Goal: Information Seeking & Learning: Learn about a topic

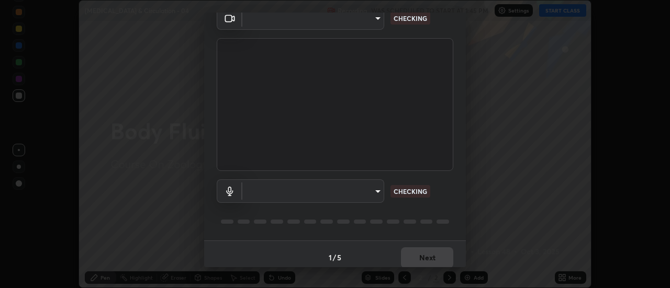
scroll to position [55, 0]
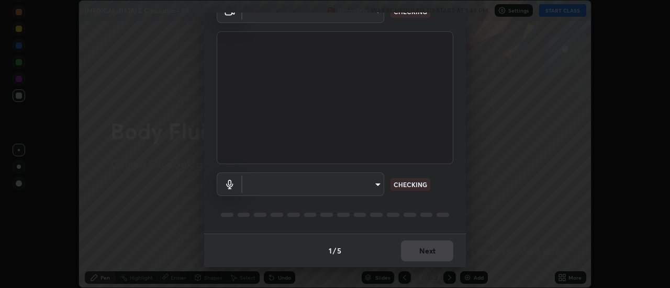
type input "985e4b1f72fc3b9494b48cef3b79fe3b682f9ae0bb15c20acfe574fe2aaad349"
type input "265cf534b138bf87f319f365071951407b00c29418ffc0cf12ee2ca8a10caa95"
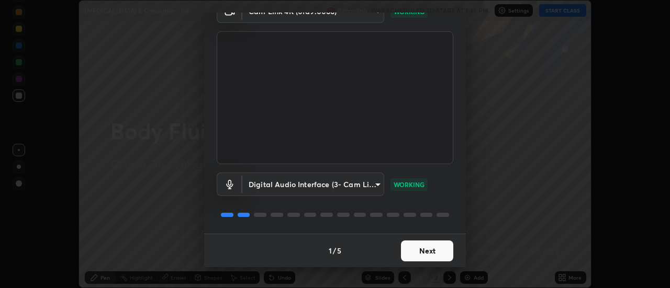
click at [421, 257] on button "Next" at bounding box center [427, 251] width 52 height 21
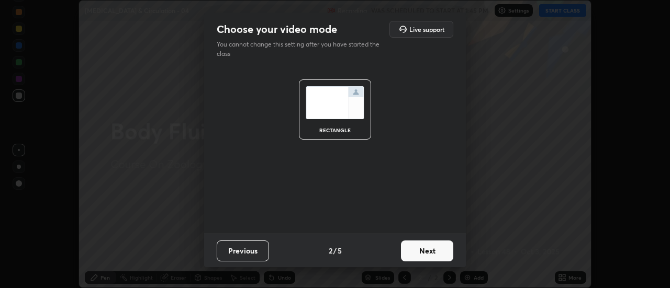
click at [425, 256] on button "Next" at bounding box center [427, 251] width 52 height 21
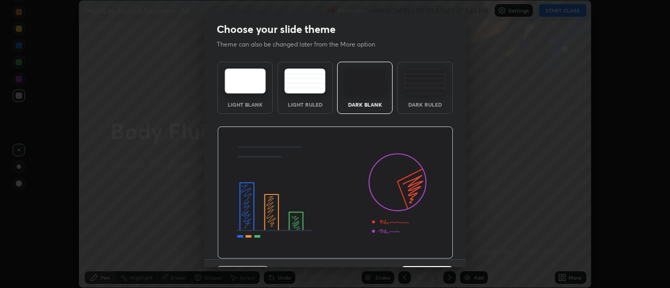
click at [425, 255] on img at bounding box center [335, 193] width 236 height 133
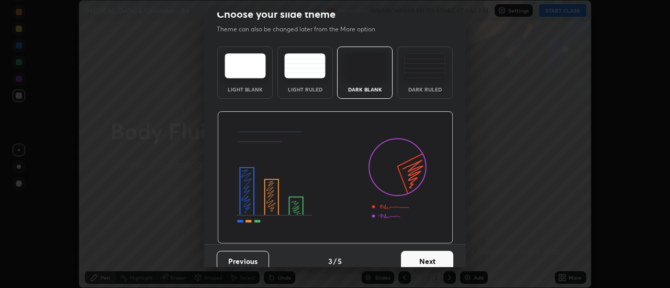
scroll to position [16, 0]
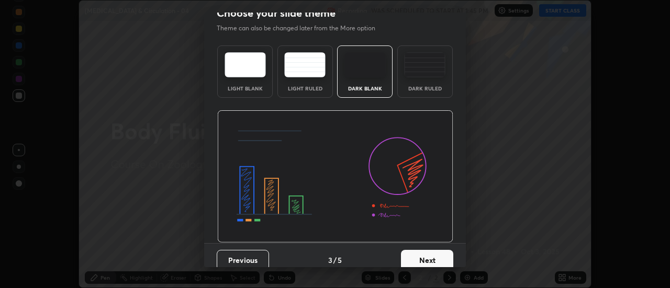
click at [427, 257] on button "Next" at bounding box center [427, 260] width 52 height 21
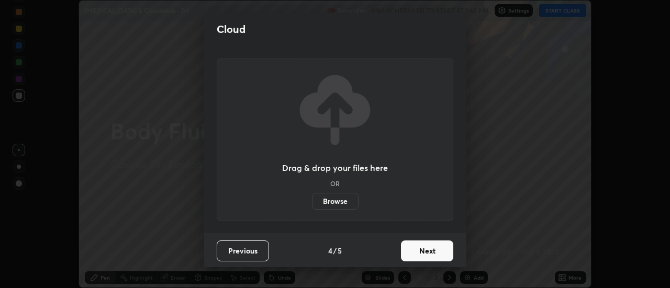
scroll to position [0, 0]
click at [427, 257] on button "Next" at bounding box center [427, 251] width 52 height 21
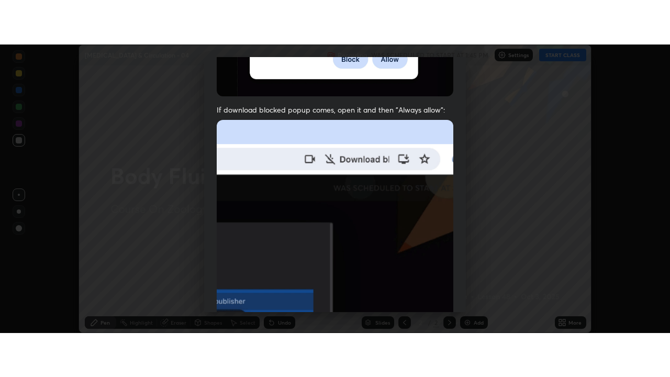
scroll to position [268, 0]
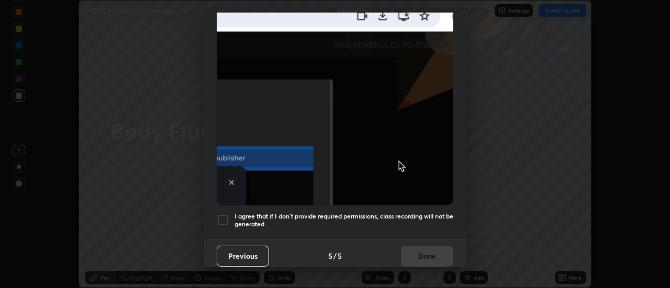
click at [422, 222] on h5 "I agree that if I don't provide required permissions, class recording will not …" at bounding box center [343, 220] width 219 height 16
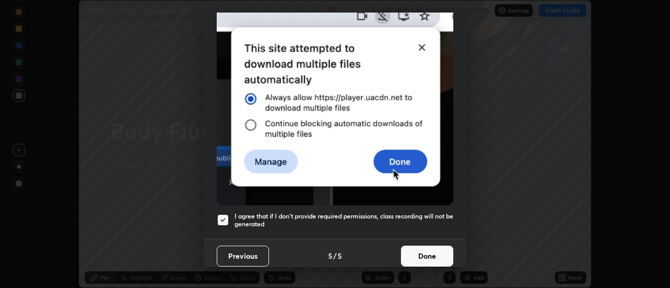
click at [428, 249] on button "Done" at bounding box center [427, 256] width 52 height 21
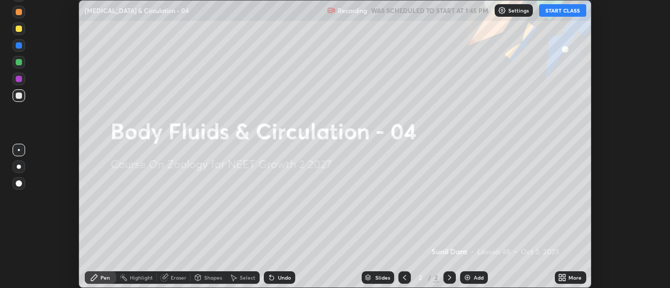
click at [560, 279] on icon at bounding box center [560, 279] width 3 height 3
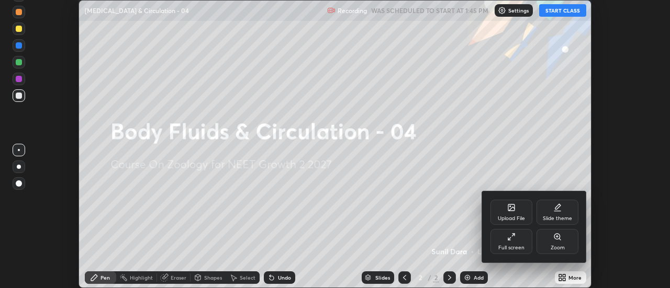
click at [512, 242] on div "Full screen" at bounding box center [511, 241] width 42 height 25
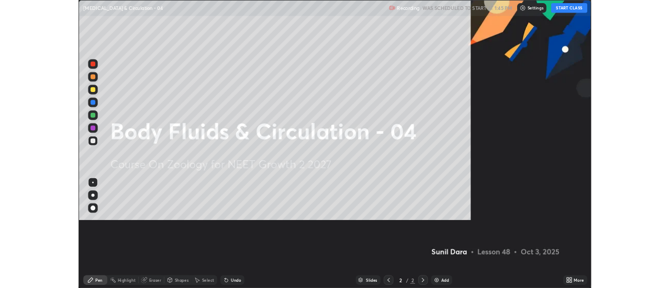
scroll to position [377, 670]
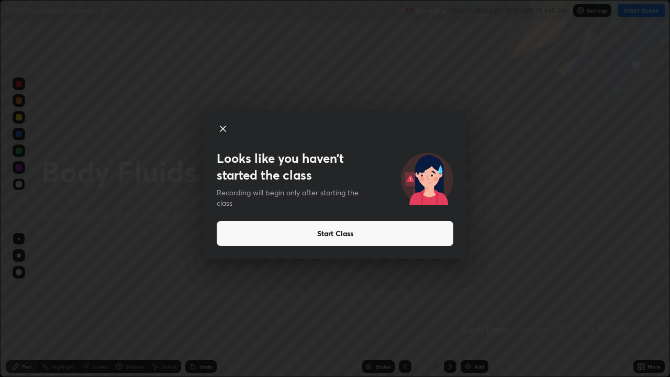
click at [379, 235] on button "Start Class" at bounding box center [335, 233] width 236 height 25
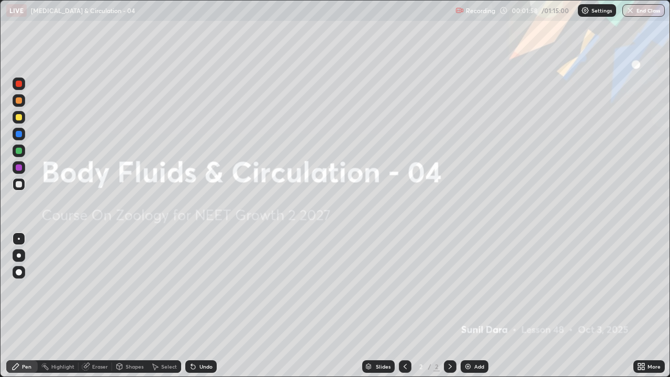
click at [473, 288] on div "Add" at bounding box center [474, 366] width 28 height 13
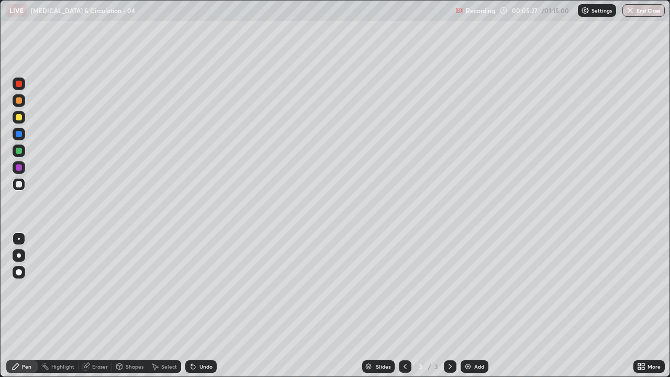
click at [18, 257] on div at bounding box center [19, 255] width 4 height 4
click at [19, 184] on div at bounding box center [19, 184] width 6 height 6
click at [206, 288] on div "Undo" at bounding box center [200, 366] width 31 height 13
click at [203, 288] on div "Undo" at bounding box center [200, 366] width 31 height 13
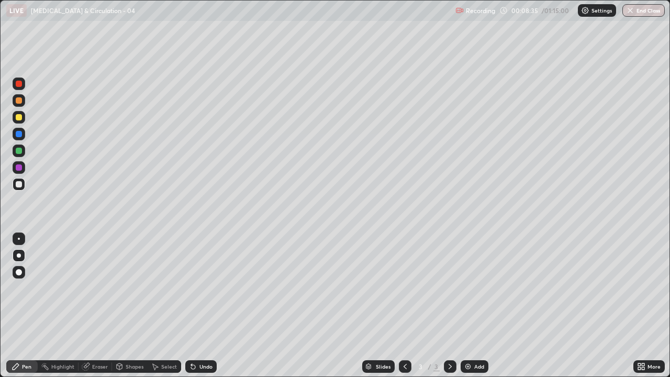
click at [19, 189] on div at bounding box center [19, 184] width 13 height 13
click at [17, 185] on div at bounding box center [19, 184] width 6 height 6
click at [19, 185] on div at bounding box center [19, 184] width 6 height 6
click at [201, 288] on div "Undo" at bounding box center [205, 366] width 13 height 5
click at [199, 288] on div "Undo" at bounding box center [205, 366] width 13 height 5
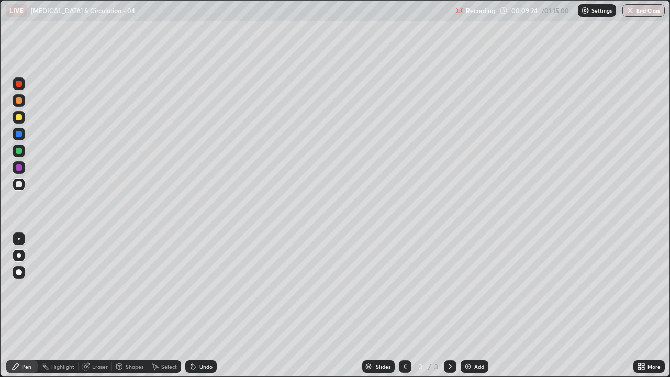
click at [201, 288] on div "Undo" at bounding box center [205, 366] width 13 height 5
click at [199, 288] on div "Undo" at bounding box center [205, 366] width 13 height 5
click at [208, 288] on div "Undo" at bounding box center [205, 366] width 13 height 5
click at [203, 288] on div "Undo" at bounding box center [200, 366] width 31 height 13
click at [207, 288] on div "Undo" at bounding box center [205, 366] width 13 height 5
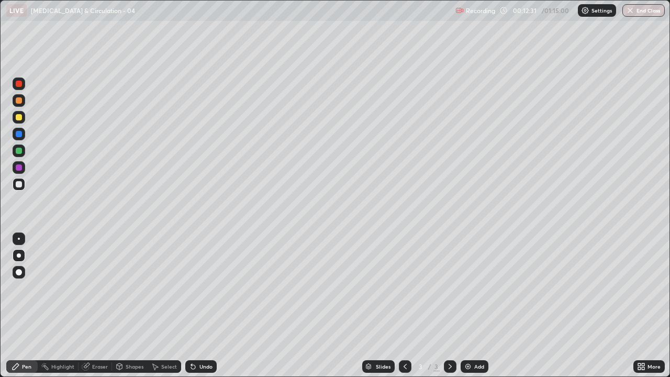
click at [206, 288] on div "Undo" at bounding box center [205, 366] width 13 height 5
click at [408, 288] on div at bounding box center [405, 366] width 13 height 21
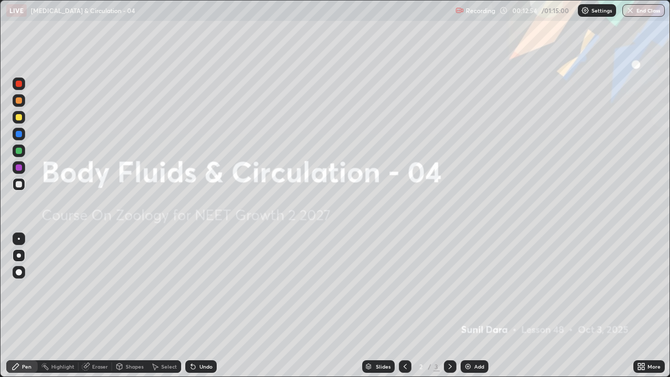
click at [449, 288] on icon at bounding box center [450, 366] width 8 height 8
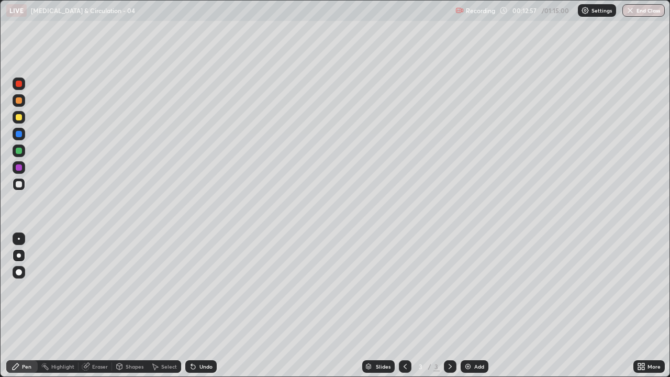
click at [444, 288] on div at bounding box center [450, 366] width 13 height 21
click at [455, 288] on div at bounding box center [450, 366] width 13 height 21
click at [463, 288] on div "Add" at bounding box center [474, 366] width 28 height 13
click at [404, 288] on icon at bounding box center [405, 366] width 8 height 8
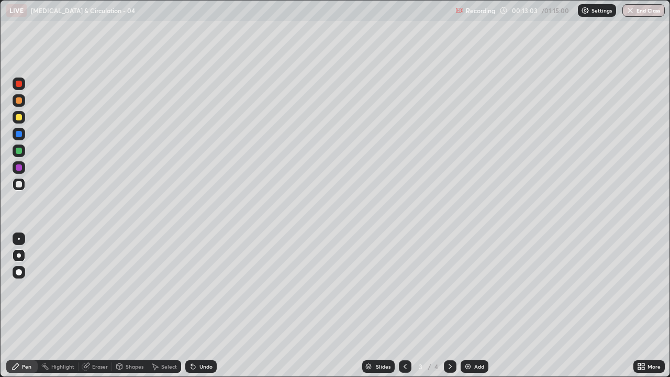
click at [469, 288] on div "Add" at bounding box center [474, 366] width 28 height 13
click at [409, 288] on div at bounding box center [405, 366] width 13 height 21
click at [15, 135] on div at bounding box center [19, 134] width 13 height 13
click at [197, 288] on div "Undo" at bounding box center [200, 366] width 31 height 13
click at [200, 288] on div "Undo" at bounding box center [200, 366] width 31 height 13
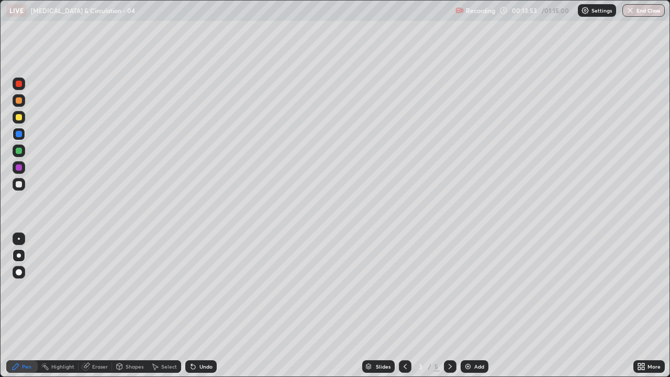
click at [201, 288] on div "Undo" at bounding box center [200, 366] width 31 height 13
click at [202, 288] on div "Undo" at bounding box center [200, 366] width 31 height 13
click at [202, 288] on div "Undo" at bounding box center [205, 366] width 13 height 5
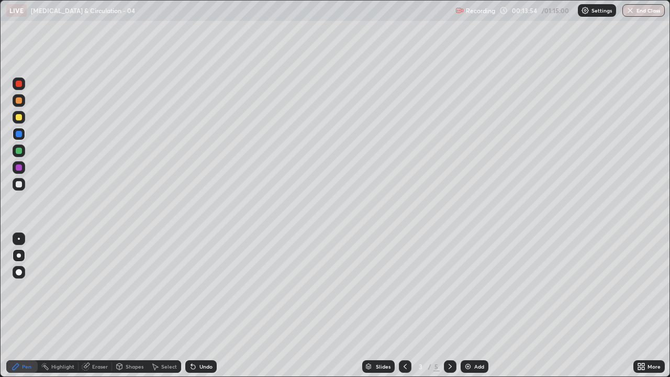
click at [202, 288] on div "Undo" at bounding box center [205, 366] width 13 height 5
click at [203, 288] on div "Undo" at bounding box center [205, 366] width 13 height 5
click at [202, 288] on div "Undo" at bounding box center [200, 366] width 31 height 13
click at [201, 288] on div "Undo" at bounding box center [200, 366] width 31 height 13
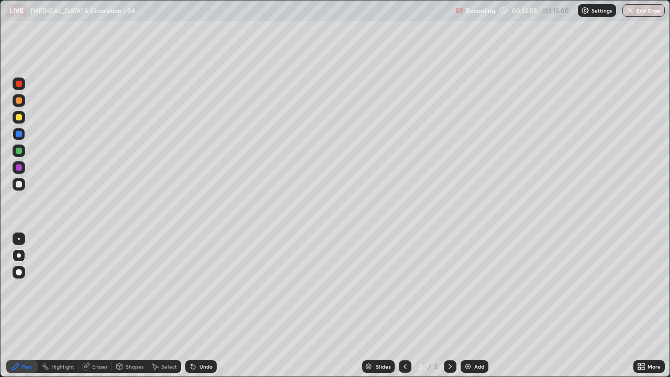
click at [200, 288] on div "Undo" at bounding box center [200, 366] width 31 height 13
click at [199, 288] on div "Undo" at bounding box center [200, 366] width 31 height 13
click at [198, 288] on div "Undo" at bounding box center [200, 366] width 31 height 13
click at [196, 288] on div "Undo" at bounding box center [200, 366] width 31 height 13
click at [197, 288] on div "Undo" at bounding box center [200, 366] width 31 height 13
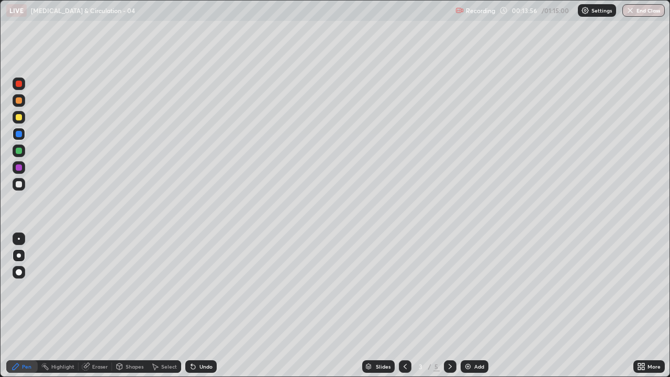
click at [197, 288] on div "Undo" at bounding box center [200, 366] width 31 height 13
click at [195, 288] on div "Undo" at bounding box center [200, 366] width 31 height 13
click at [197, 288] on div "Undo" at bounding box center [200, 366] width 31 height 13
click at [18, 288] on icon at bounding box center [16, 366] width 6 height 6
click at [17, 186] on div at bounding box center [19, 184] width 6 height 6
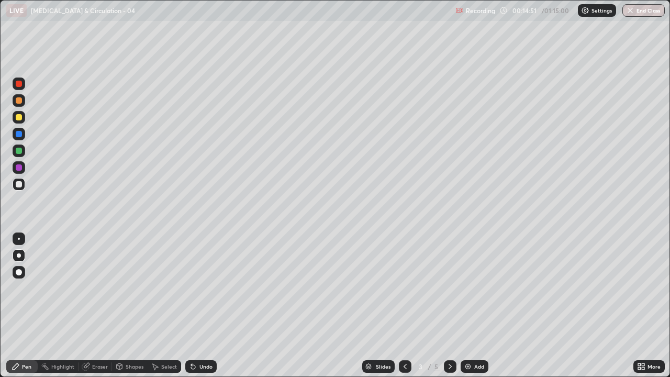
click at [25, 188] on div at bounding box center [19, 184] width 13 height 17
click at [450, 288] on icon at bounding box center [450, 366] width 8 height 8
click at [404, 288] on icon at bounding box center [405, 366] width 8 height 8
click at [446, 288] on icon at bounding box center [450, 366] width 8 height 8
click at [210, 288] on div "Undo" at bounding box center [200, 366] width 31 height 13
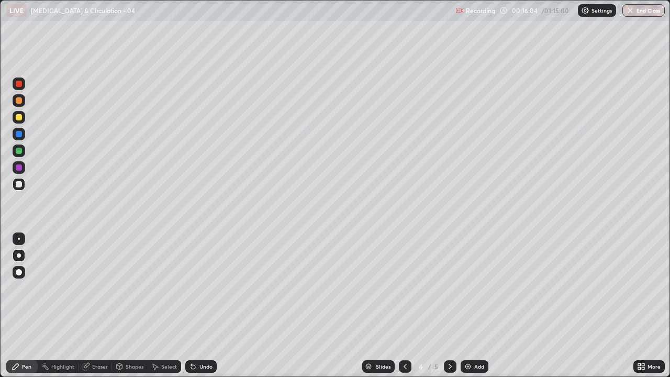
click at [211, 288] on div "Undo" at bounding box center [200, 366] width 31 height 13
click at [210, 288] on div "Undo" at bounding box center [200, 366] width 31 height 13
click at [211, 288] on div "Undo" at bounding box center [200, 366] width 31 height 13
click at [210, 288] on div "Undo" at bounding box center [205, 366] width 13 height 5
click at [404, 288] on icon at bounding box center [405, 366] width 8 height 8
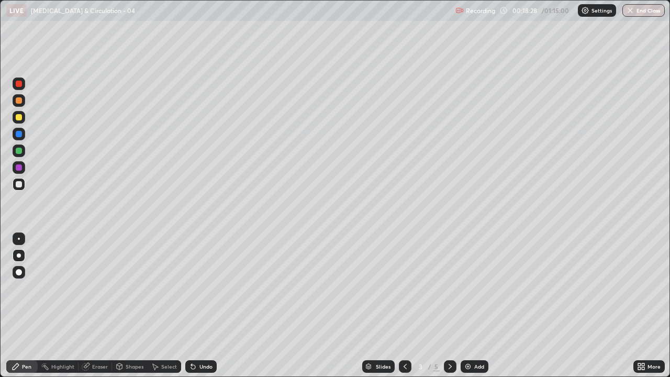
click at [449, 288] on icon at bounding box center [449, 366] width 3 height 5
click at [399, 288] on div at bounding box center [405, 366] width 13 height 13
click at [449, 288] on icon at bounding box center [450, 366] width 8 height 8
click at [207, 288] on div "Undo" at bounding box center [205, 366] width 13 height 5
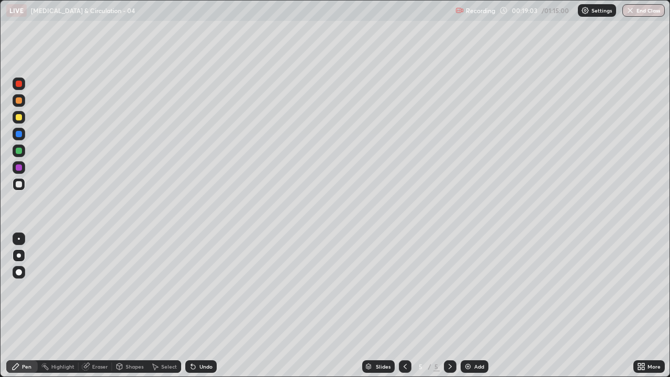
click at [204, 288] on div "Undo" at bounding box center [205, 366] width 13 height 5
click at [202, 288] on div "Undo" at bounding box center [200, 366] width 31 height 13
click at [19, 186] on div at bounding box center [19, 184] width 6 height 6
click at [18, 167] on div at bounding box center [19, 167] width 6 height 6
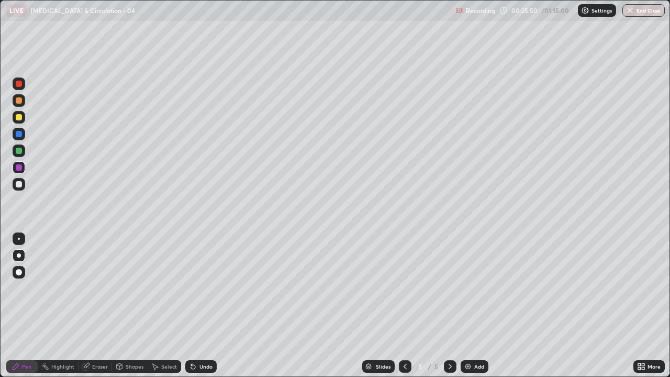
click at [19, 151] on div at bounding box center [19, 151] width 6 height 6
click at [203, 288] on div "Undo" at bounding box center [205, 366] width 13 height 5
click at [205, 288] on div "Undo" at bounding box center [205, 366] width 13 height 5
click at [205, 288] on div "Undo" at bounding box center [200, 366] width 31 height 13
click at [203, 288] on div "Undo" at bounding box center [200, 366] width 31 height 13
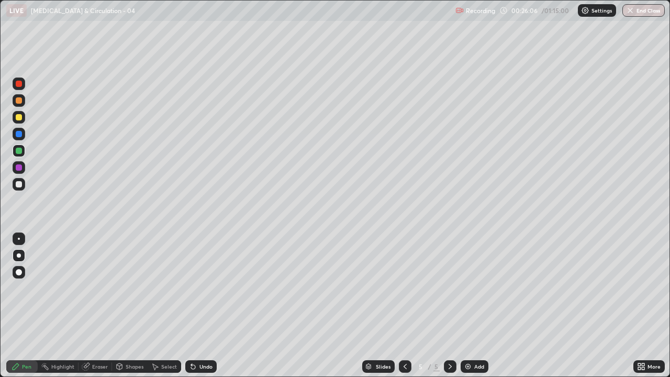
click at [206, 288] on div "Undo" at bounding box center [205, 366] width 13 height 5
click at [19, 122] on div at bounding box center [19, 117] width 13 height 13
click at [18, 184] on div at bounding box center [19, 184] width 6 height 6
click at [403, 288] on icon at bounding box center [405, 366] width 8 height 8
click at [404, 288] on icon at bounding box center [405, 366] width 8 height 8
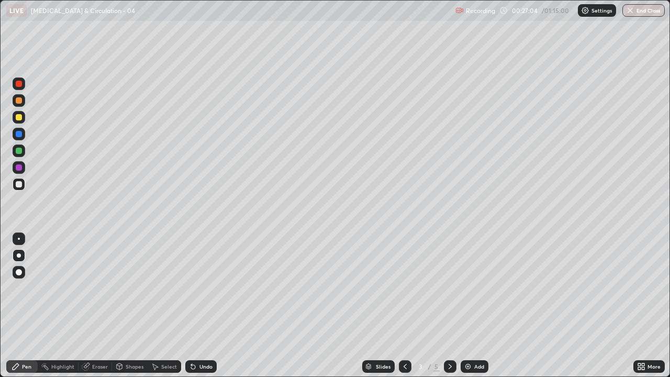
click at [448, 288] on icon at bounding box center [449, 366] width 3 height 5
click at [448, 288] on icon at bounding box center [450, 366] width 8 height 8
click at [404, 288] on icon at bounding box center [404, 366] width 3 height 5
click at [399, 288] on div at bounding box center [405, 366] width 13 height 13
click at [449, 288] on icon at bounding box center [450, 366] width 8 height 8
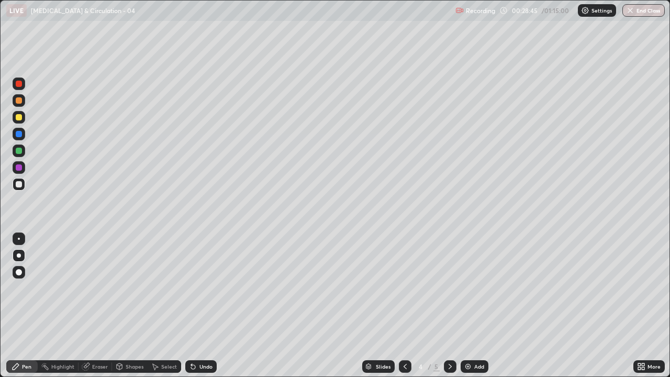
click at [444, 288] on div at bounding box center [450, 366] width 13 height 13
click at [449, 288] on icon at bounding box center [450, 366] width 8 height 8
click at [471, 288] on div "Add" at bounding box center [474, 366] width 28 height 13
click at [19, 168] on div at bounding box center [19, 167] width 6 height 6
click at [203, 288] on div "Undo" at bounding box center [205, 366] width 13 height 5
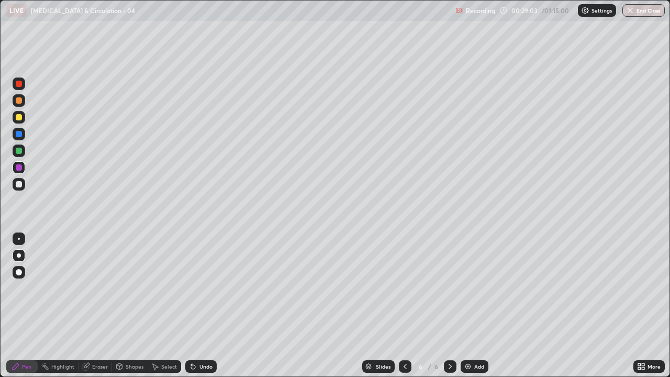
click at [203, 288] on div "Undo" at bounding box center [205, 366] width 13 height 5
click at [23, 189] on div at bounding box center [19, 184] width 13 height 13
click at [14, 183] on div at bounding box center [19, 184] width 13 height 13
click at [16, 186] on div at bounding box center [19, 184] width 6 height 6
click at [19, 184] on div at bounding box center [19, 184] width 6 height 6
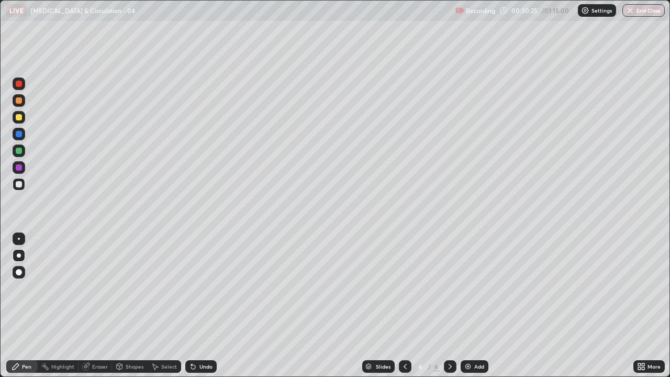
click at [207, 288] on div "Undo" at bounding box center [200, 366] width 31 height 13
click at [14, 189] on div at bounding box center [19, 184] width 13 height 13
click at [13, 186] on div at bounding box center [19, 184] width 13 height 13
click at [14, 187] on div at bounding box center [19, 184] width 13 height 13
click at [449, 288] on icon at bounding box center [450, 366] width 8 height 8
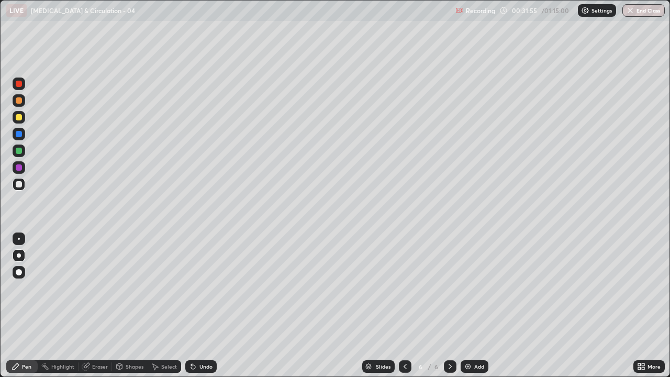
click at [470, 288] on img at bounding box center [468, 366] width 8 height 8
click at [21, 187] on div at bounding box center [19, 184] width 13 height 13
click at [17, 168] on div at bounding box center [19, 167] width 6 height 6
click at [18, 104] on div at bounding box center [19, 100] width 13 height 13
click at [17, 187] on div at bounding box center [19, 184] width 6 height 6
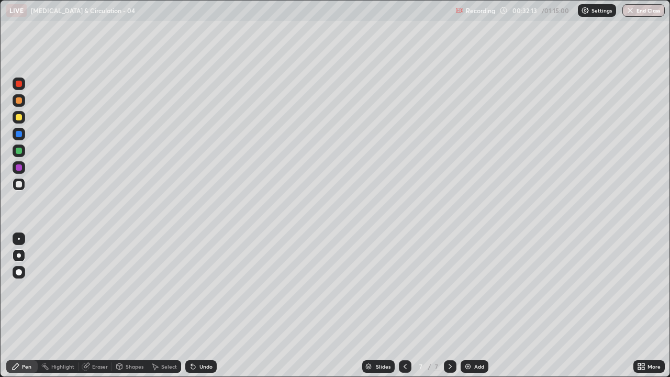
click at [21, 189] on div at bounding box center [19, 184] width 13 height 13
click at [21, 183] on div at bounding box center [19, 184] width 6 height 6
click at [213, 288] on div "Undo" at bounding box center [200, 366] width 31 height 13
click at [18, 188] on div at bounding box center [19, 184] width 13 height 13
click at [24, 185] on div at bounding box center [19, 184] width 13 height 13
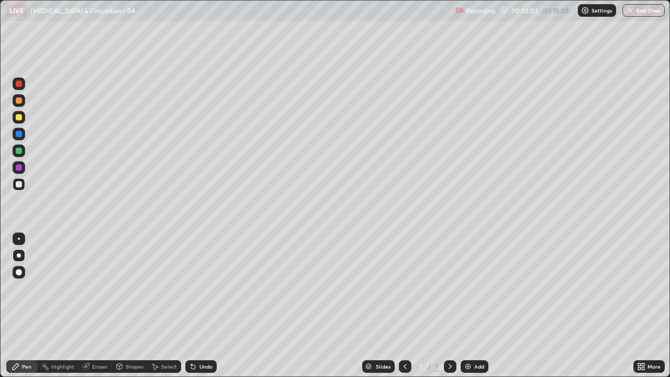
click at [204, 288] on div "Undo" at bounding box center [205, 366] width 13 height 5
click at [18, 85] on div at bounding box center [19, 84] width 6 height 6
click at [206, 288] on div "Undo" at bounding box center [205, 366] width 13 height 5
click at [22, 186] on div at bounding box center [19, 184] width 13 height 13
click at [19, 136] on div at bounding box center [19, 134] width 6 height 6
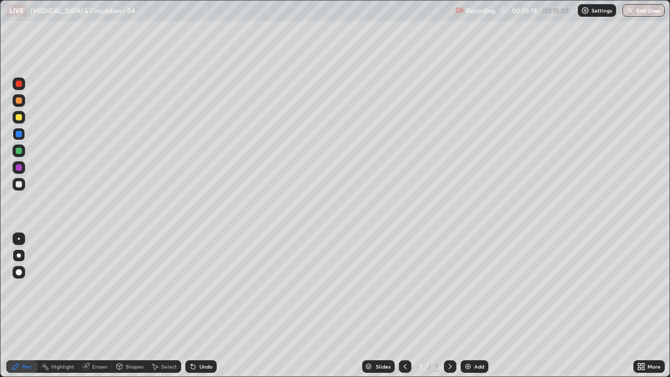
click at [16, 153] on div at bounding box center [19, 150] width 13 height 13
click at [22, 185] on div at bounding box center [19, 184] width 13 height 13
click at [18, 118] on div at bounding box center [19, 117] width 6 height 6
click at [104, 288] on div "Eraser" at bounding box center [100, 366] width 16 height 5
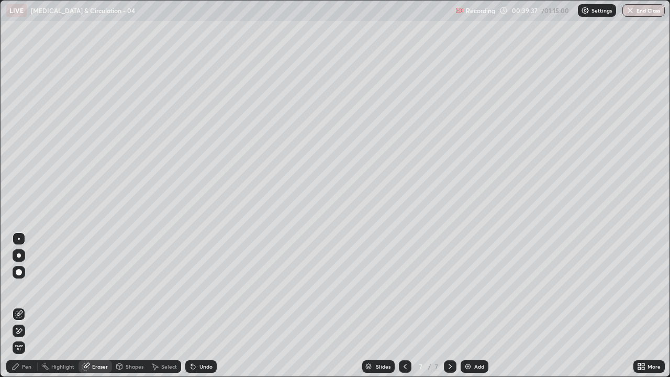
click at [24, 288] on div "Pen" at bounding box center [21, 366] width 31 height 13
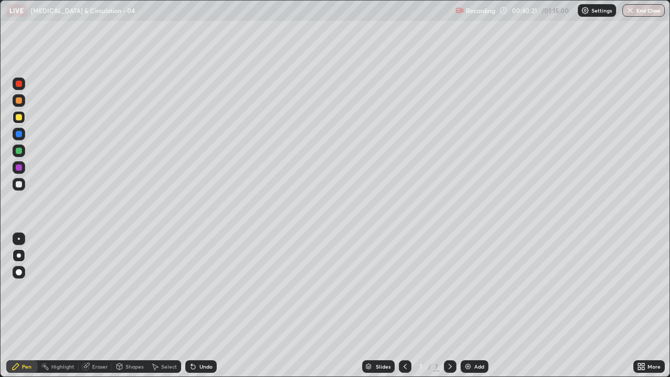
click at [18, 153] on div at bounding box center [19, 151] width 6 height 6
click at [200, 288] on div "Undo" at bounding box center [200, 366] width 31 height 13
click at [199, 288] on div "Undo" at bounding box center [200, 366] width 31 height 13
click at [87, 288] on div "Eraser" at bounding box center [94, 366] width 33 height 13
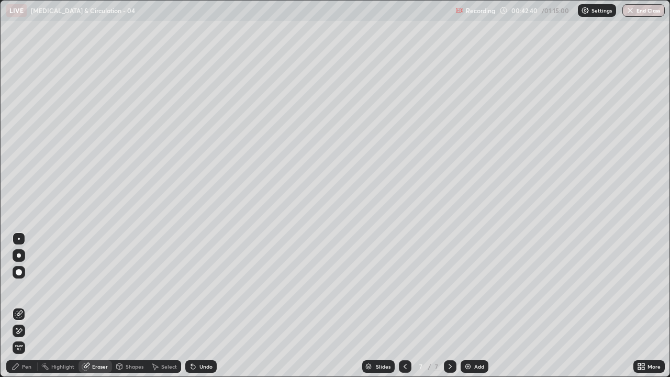
click at [196, 288] on div "Undo" at bounding box center [200, 366] width 31 height 13
click at [200, 288] on div "Undo" at bounding box center [200, 366] width 31 height 13
click at [203, 288] on div "Undo" at bounding box center [205, 366] width 13 height 5
click at [202, 288] on div "Undo" at bounding box center [205, 366] width 13 height 5
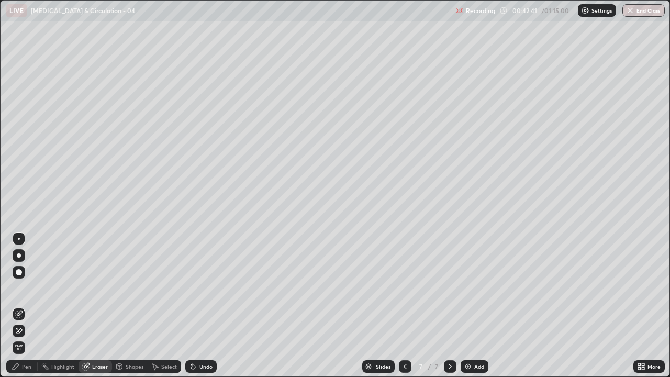
click at [201, 288] on div "Undo" at bounding box center [205, 366] width 13 height 5
click at [199, 288] on div "Undo" at bounding box center [205, 366] width 13 height 5
click at [201, 288] on div "Undo" at bounding box center [200, 366] width 31 height 13
click at [199, 288] on div "Undo" at bounding box center [205, 366] width 13 height 5
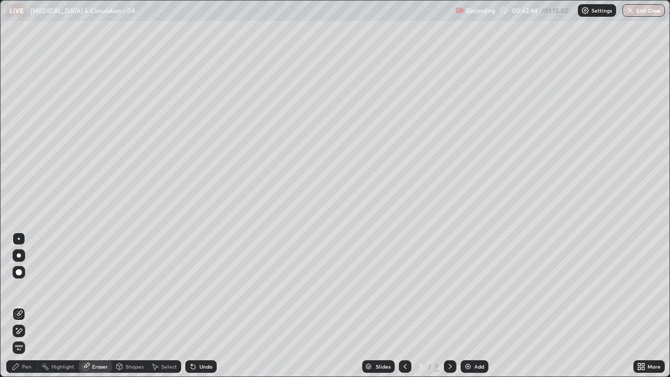
click at [199, 288] on div "Undo" at bounding box center [205, 366] width 13 height 5
click at [196, 288] on div "Undo" at bounding box center [200, 366] width 31 height 13
click at [195, 288] on icon at bounding box center [193, 366] width 8 height 8
click at [196, 288] on div "Undo" at bounding box center [200, 366] width 31 height 13
click at [195, 288] on icon at bounding box center [193, 366] width 8 height 8
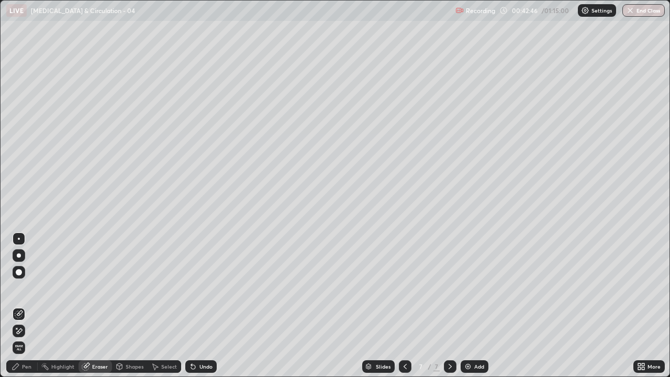
click at [196, 288] on div "Undo" at bounding box center [200, 366] width 31 height 13
click at [197, 288] on div "Undo" at bounding box center [200, 366] width 31 height 13
click at [199, 288] on div "Undo" at bounding box center [200, 366] width 31 height 13
click at [199, 288] on div "Undo" at bounding box center [205, 366] width 13 height 5
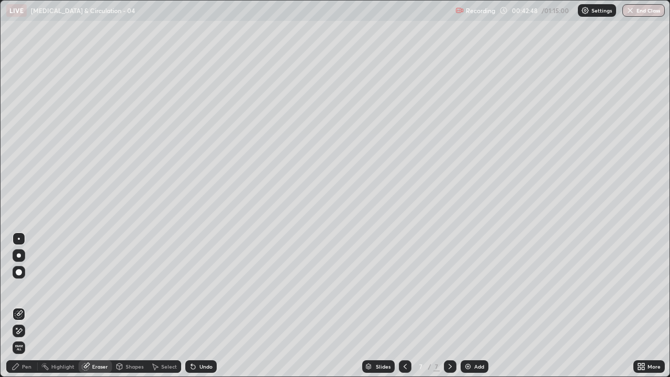
click at [199, 288] on div "Undo" at bounding box center [205, 366] width 13 height 5
click at [27, 288] on div "Pen" at bounding box center [26, 366] width 9 height 5
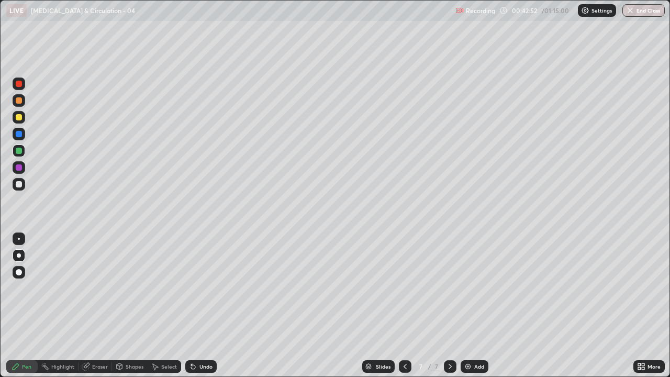
click at [105, 288] on div "Eraser" at bounding box center [100, 366] width 16 height 5
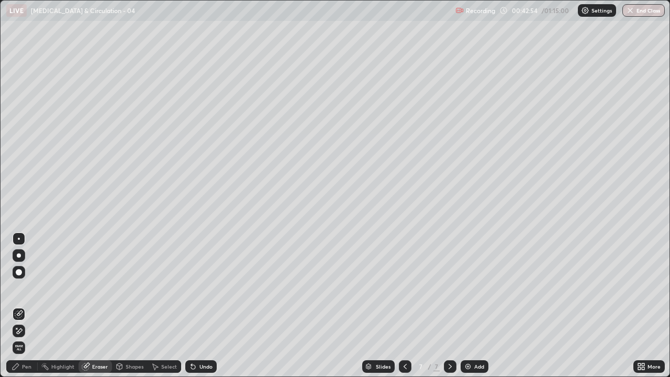
click at [24, 288] on div "Pen" at bounding box center [26, 366] width 9 height 5
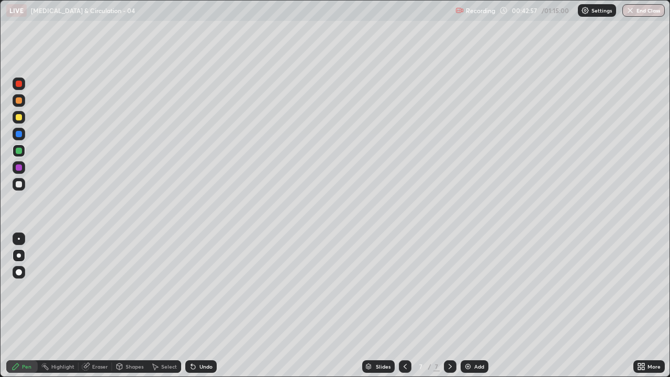
click at [13, 189] on div at bounding box center [19, 184] width 13 height 13
click at [19, 184] on div at bounding box center [19, 184] width 6 height 6
click at [18, 152] on div at bounding box center [19, 151] width 6 height 6
click at [449, 288] on icon at bounding box center [450, 366] width 8 height 8
click at [448, 288] on icon at bounding box center [450, 366] width 8 height 8
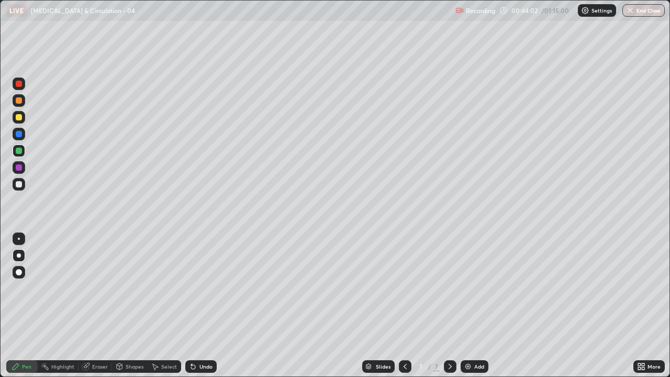
click at [138, 288] on div "Shapes" at bounding box center [135, 366] width 18 height 5
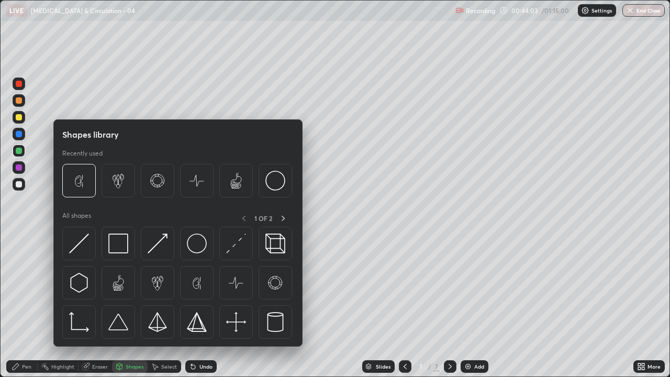
click at [172, 288] on div "Select" at bounding box center [164, 366] width 33 height 13
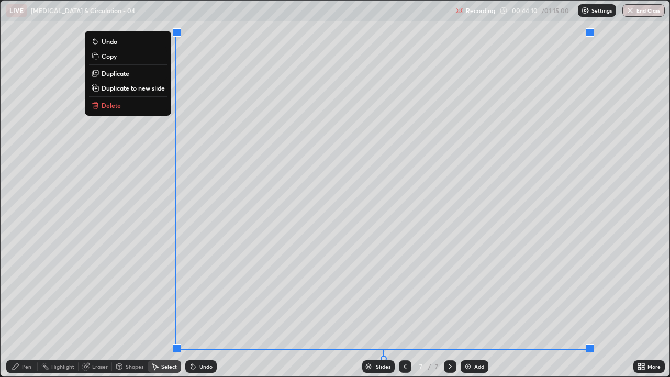
click at [106, 109] on p "Delete" at bounding box center [111, 105] width 19 height 8
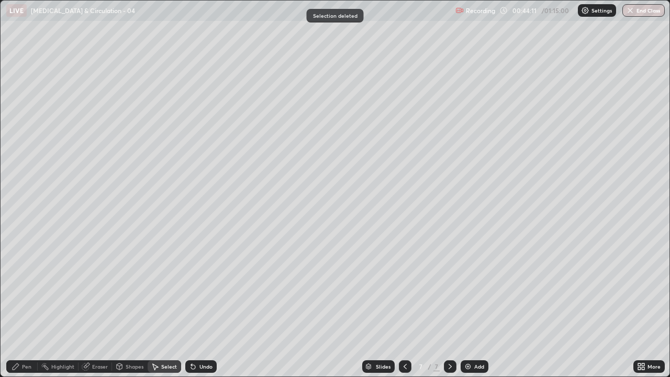
click at [22, 288] on div "Pen" at bounding box center [26, 366] width 9 height 5
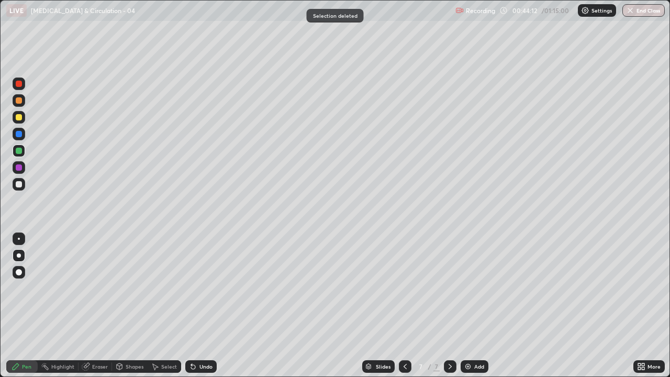
click at [99, 288] on div "Eraser" at bounding box center [100, 366] width 16 height 5
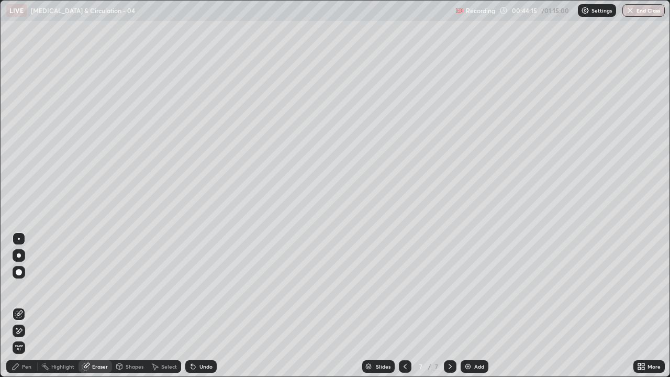
click at [21, 288] on div "Pen" at bounding box center [21, 366] width 31 height 13
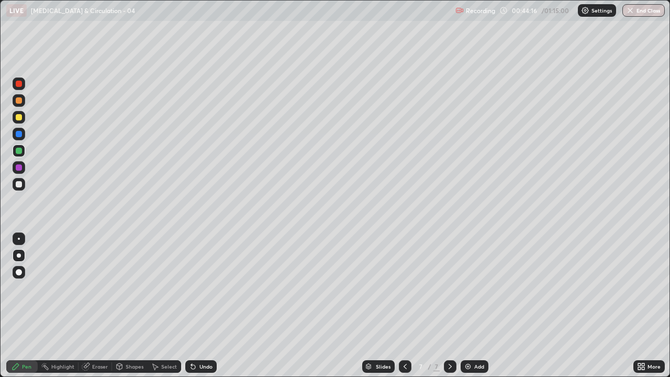
click at [19, 185] on div at bounding box center [19, 184] width 6 height 6
click at [18, 190] on div at bounding box center [19, 184] width 13 height 13
click at [20, 186] on div at bounding box center [19, 184] width 6 height 6
click at [20, 183] on div at bounding box center [19, 184] width 6 height 6
click at [202, 288] on div "Undo" at bounding box center [205, 366] width 13 height 5
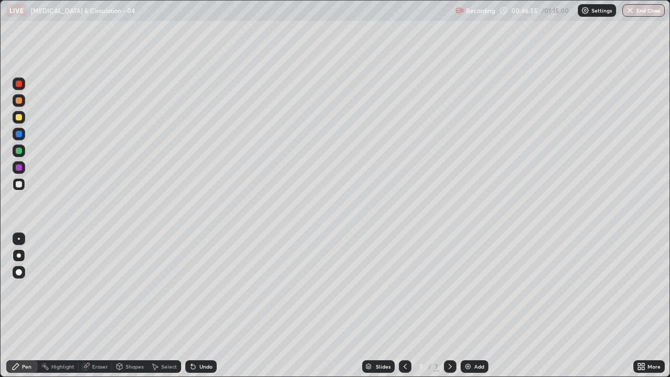
click at [448, 288] on icon at bounding box center [450, 366] width 8 height 8
click at [470, 288] on img at bounding box center [468, 366] width 8 height 8
click at [16, 184] on div at bounding box center [19, 184] width 6 height 6
click at [19, 185] on div at bounding box center [19, 184] width 6 height 6
click at [18, 186] on div at bounding box center [19, 184] width 6 height 6
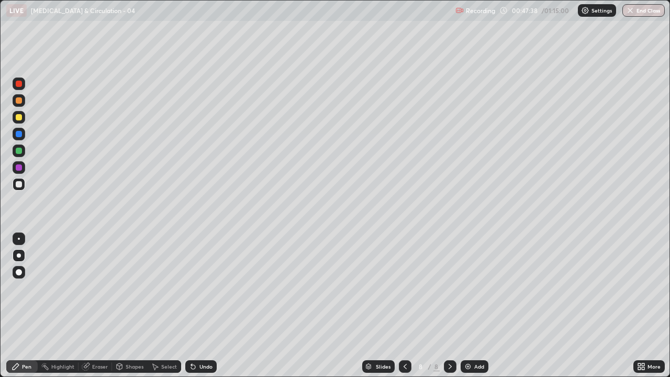
click at [17, 185] on div at bounding box center [19, 184] width 6 height 6
click at [18, 188] on div at bounding box center [19, 184] width 13 height 13
click at [19, 185] on div at bounding box center [19, 184] width 6 height 6
click at [18, 188] on div at bounding box center [19, 184] width 13 height 13
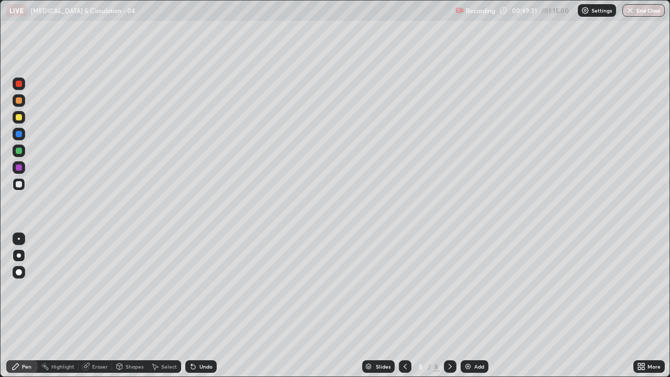
click at [639, 288] on icon at bounding box center [639, 368] width 3 height 3
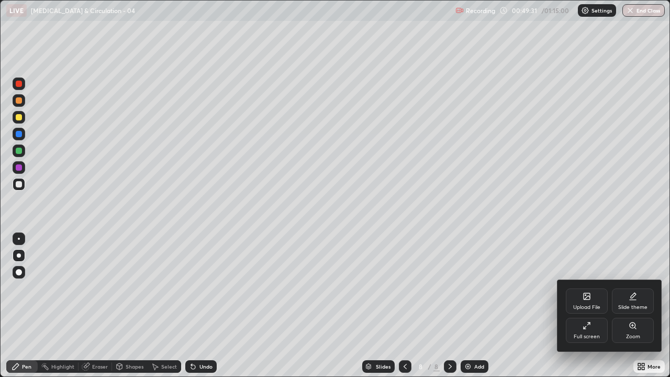
click at [585, 288] on icon at bounding box center [584, 327] width 3 height 3
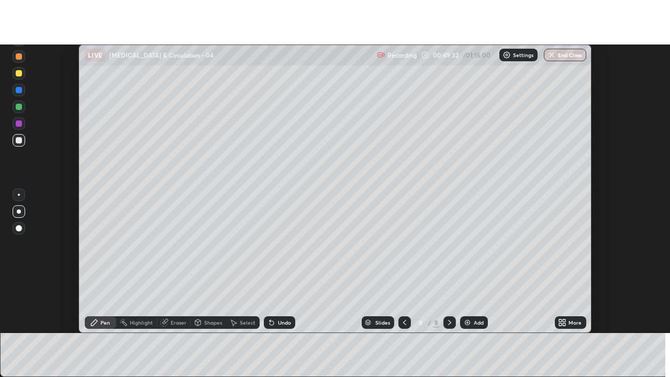
scroll to position [52034, 51653]
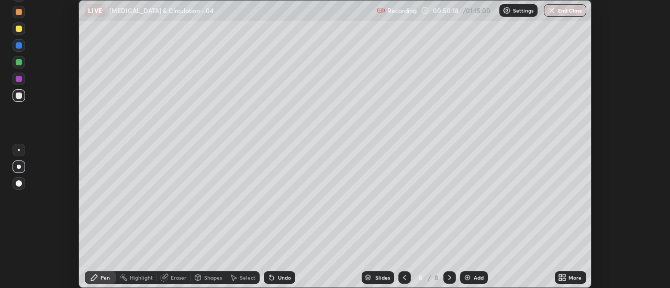
click at [561, 280] on icon at bounding box center [560, 279] width 3 height 3
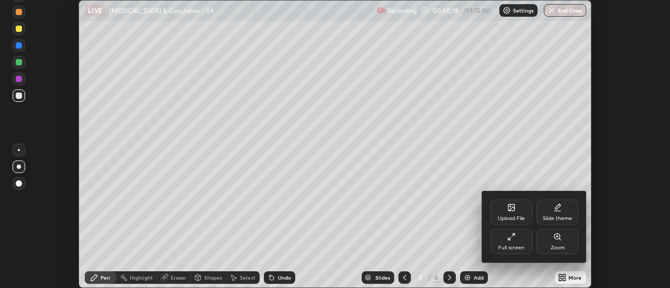
click at [514, 250] on div "Full screen" at bounding box center [511, 247] width 26 height 5
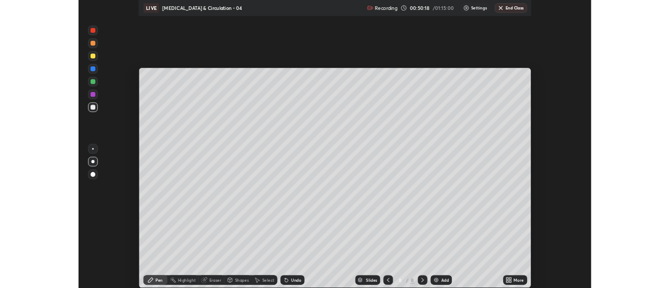
scroll to position [377, 670]
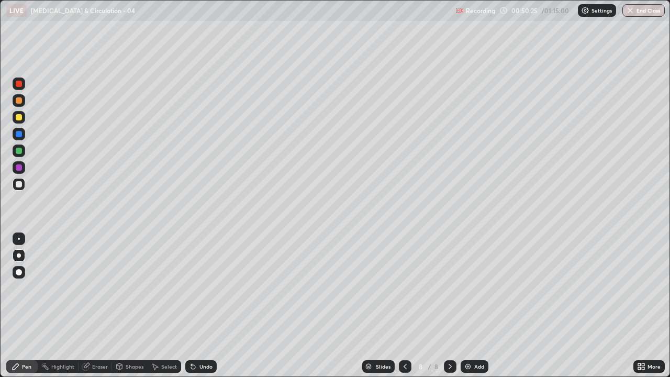
click at [19, 186] on div at bounding box center [19, 184] width 6 height 6
click at [15, 184] on div at bounding box center [19, 184] width 13 height 13
click at [19, 185] on div at bounding box center [19, 184] width 6 height 6
click at [639, 288] on icon at bounding box center [639, 368] width 3 height 3
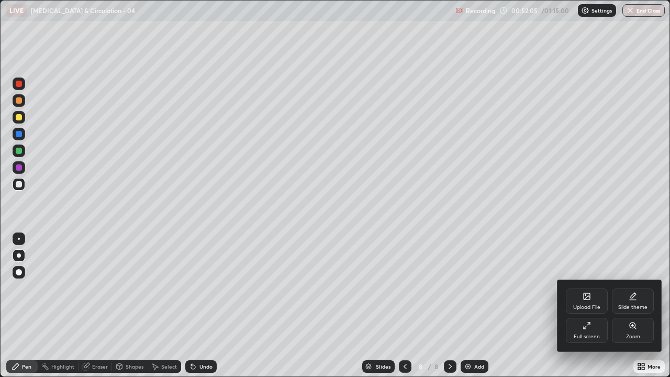
click at [585, 288] on div "Full screen" at bounding box center [586, 336] width 26 height 5
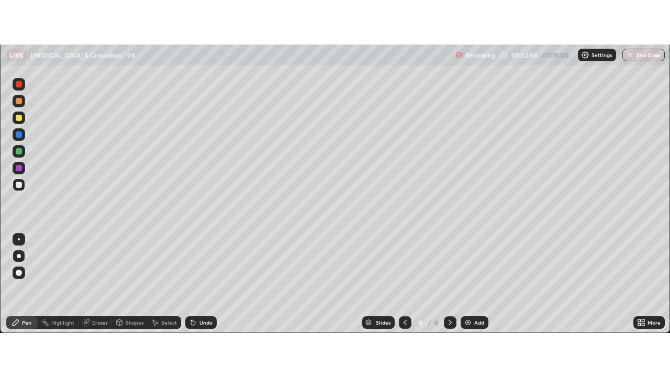
scroll to position [52034, 51653]
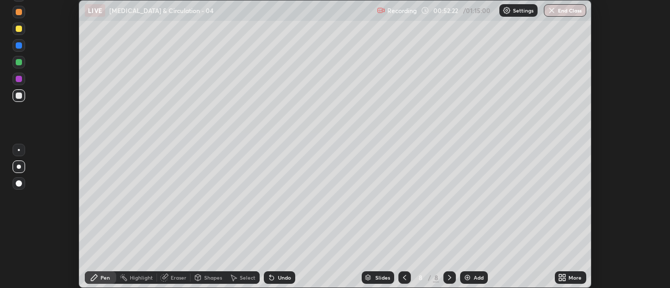
click at [560, 279] on icon at bounding box center [560, 279] width 3 height 3
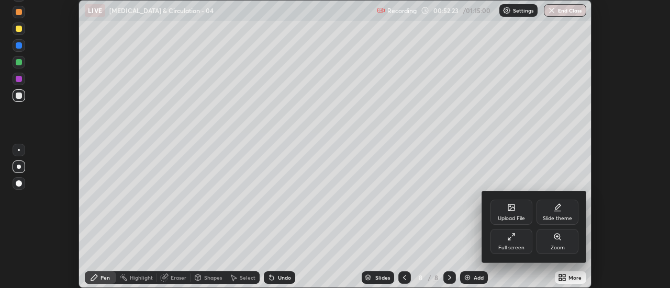
click at [494, 243] on div "Full screen" at bounding box center [511, 241] width 42 height 25
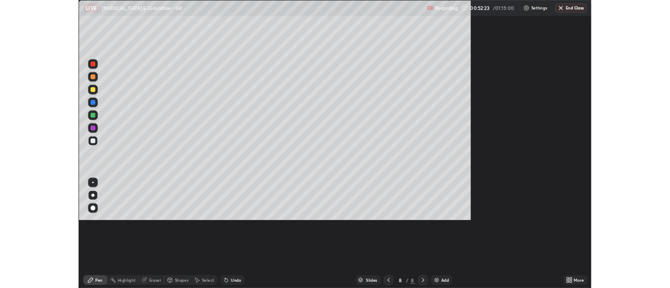
scroll to position [377, 670]
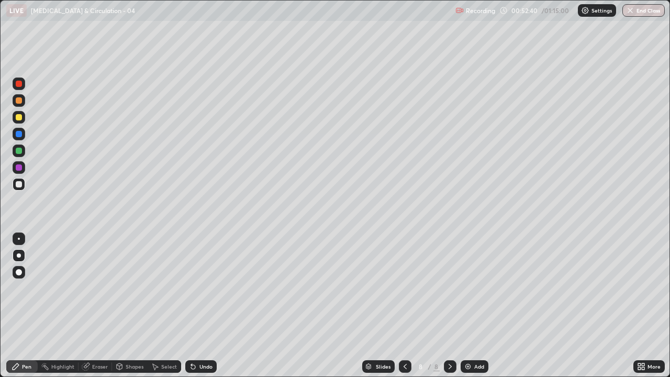
click at [17, 165] on div at bounding box center [19, 167] width 6 height 6
click at [17, 186] on div at bounding box center [19, 184] width 6 height 6
click at [202, 288] on div "Undo" at bounding box center [200, 366] width 31 height 13
click at [17, 185] on div at bounding box center [19, 184] width 6 height 6
click at [449, 288] on icon at bounding box center [450, 366] width 8 height 8
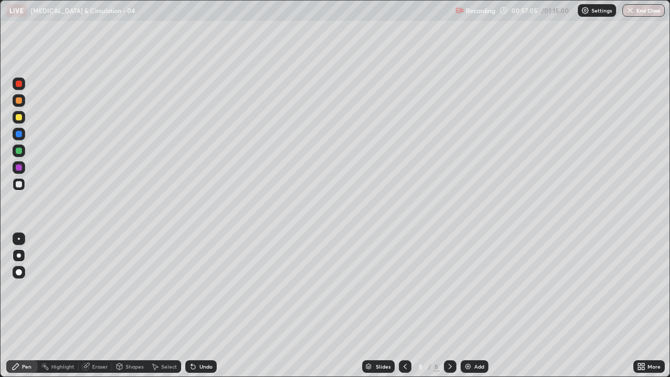
click at [469, 288] on img at bounding box center [468, 366] width 8 height 8
click at [18, 168] on div at bounding box center [19, 167] width 6 height 6
click at [19, 185] on div at bounding box center [19, 184] width 6 height 6
click at [202, 288] on div "Undo" at bounding box center [205, 366] width 13 height 5
click at [15, 119] on div at bounding box center [19, 117] width 13 height 13
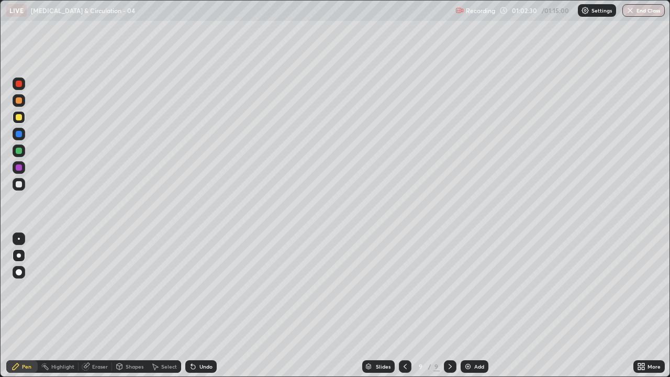
click at [17, 184] on div at bounding box center [19, 184] width 6 height 6
click at [18, 187] on div at bounding box center [19, 184] width 6 height 6
click at [20, 116] on div at bounding box center [19, 117] width 6 height 6
click at [19, 104] on div at bounding box center [19, 100] width 13 height 13
click at [402, 288] on icon at bounding box center [405, 366] width 8 height 8
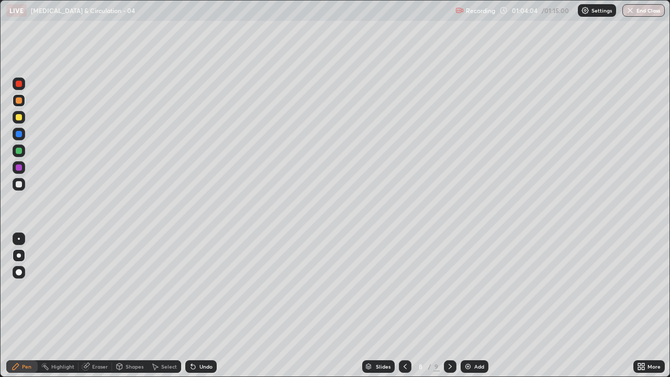
click at [446, 288] on icon at bounding box center [450, 366] width 8 height 8
click at [639, 288] on icon at bounding box center [639, 364] width 3 height 3
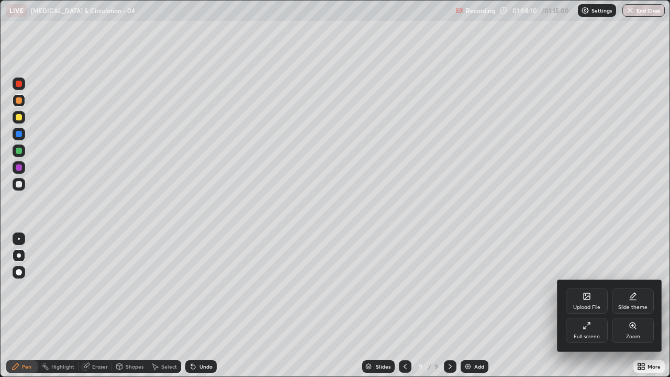
click at [591, 288] on div "Full screen" at bounding box center [587, 330] width 42 height 25
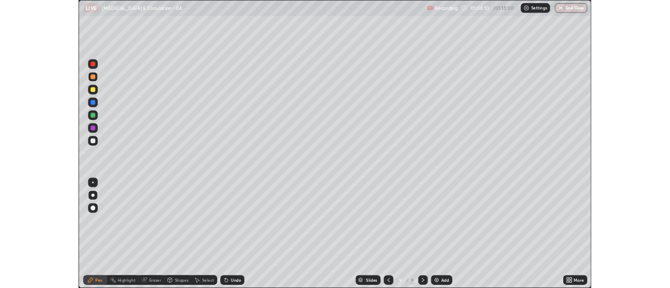
scroll to position [52034, 51653]
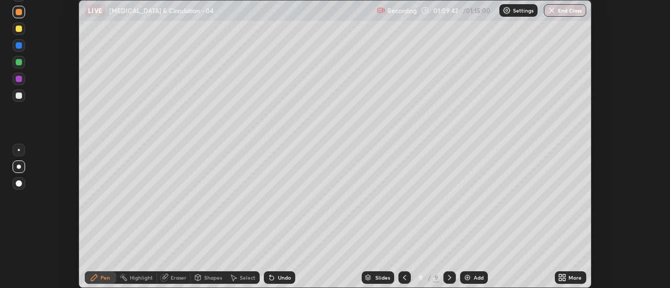
click at [405, 274] on icon at bounding box center [404, 278] width 8 height 8
click at [404, 278] on icon at bounding box center [404, 278] width 8 height 8
click at [403, 273] on div at bounding box center [404, 278] width 13 height 13
click at [404, 276] on icon at bounding box center [404, 278] width 8 height 8
click at [449, 278] on icon at bounding box center [449, 278] width 8 height 8
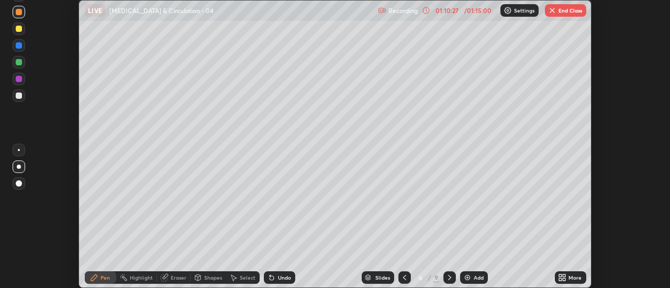
click at [450, 278] on icon at bounding box center [449, 277] width 3 height 5
click at [448, 276] on icon at bounding box center [449, 278] width 8 height 8
click at [450, 277] on icon at bounding box center [449, 277] width 3 height 5
click at [448, 277] on icon at bounding box center [449, 278] width 8 height 8
click at [574, 8] on button "End Class" at bounding box center [565, 10] width 41 height 13
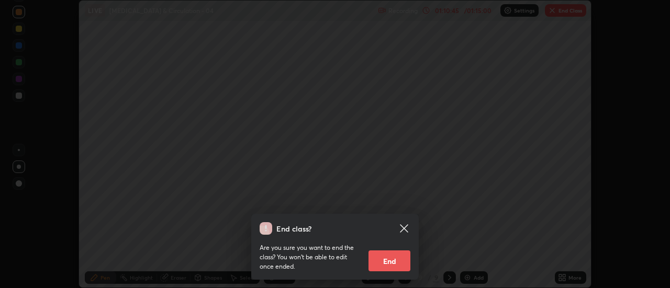
click at [393, 264] on button "End" at bounding box center [389, 261] width 42 height 21
